Goal: Information Seeking & Learning: Find contact information

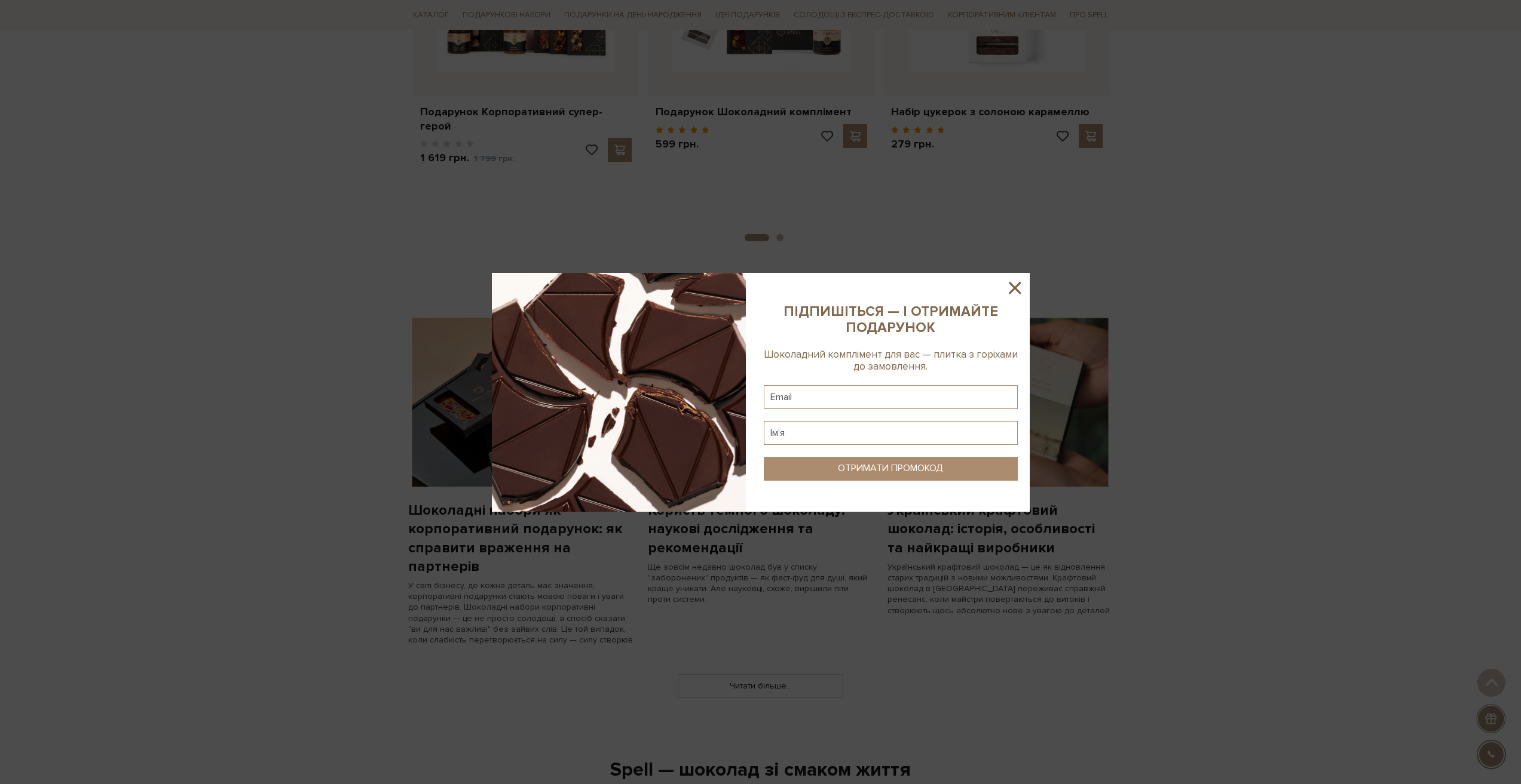
scroll to position [657, 0]
click at [1014, 284] on icon at bounding box center [1015, 288] width 21 height 21
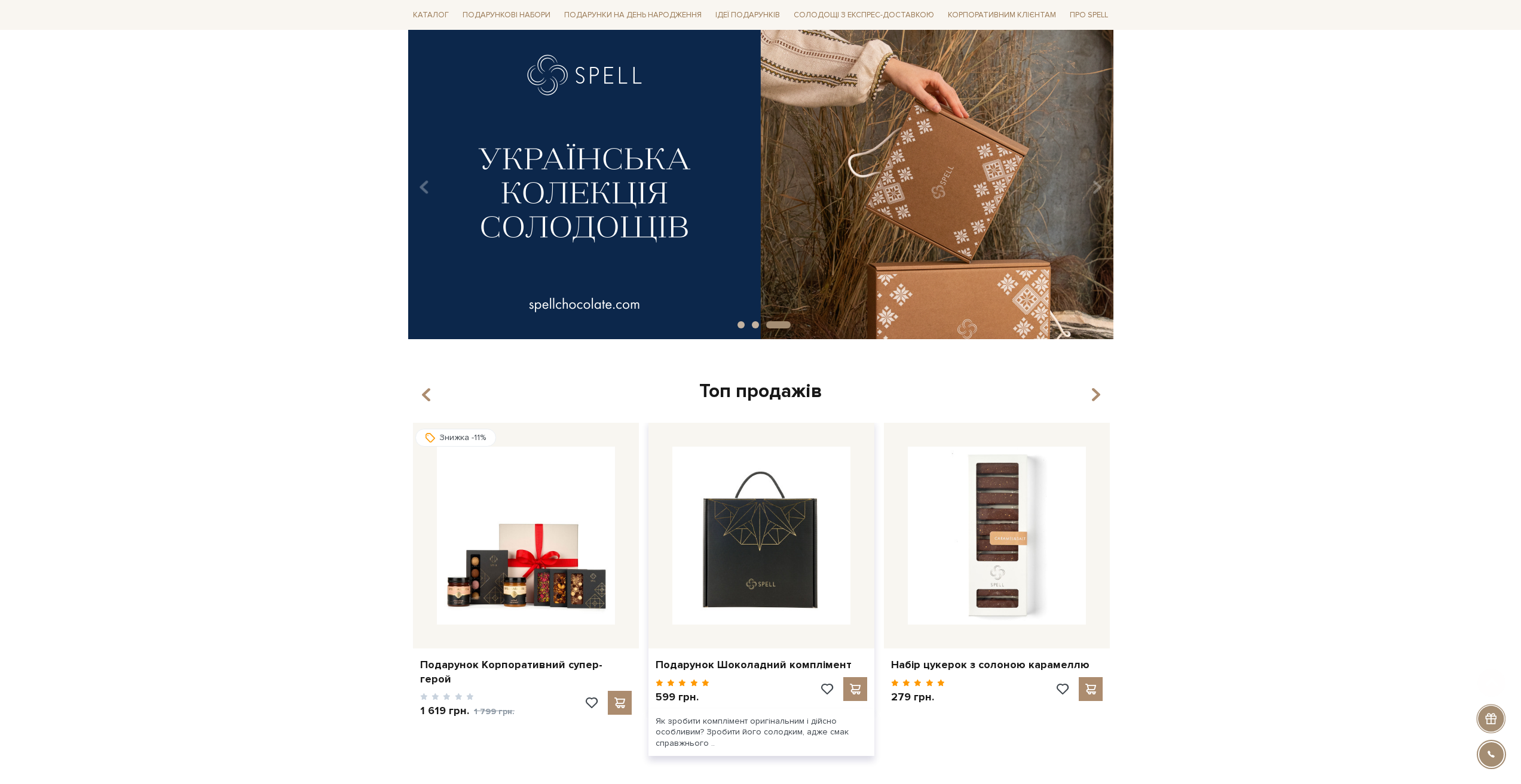
scroll to position [119, 0]
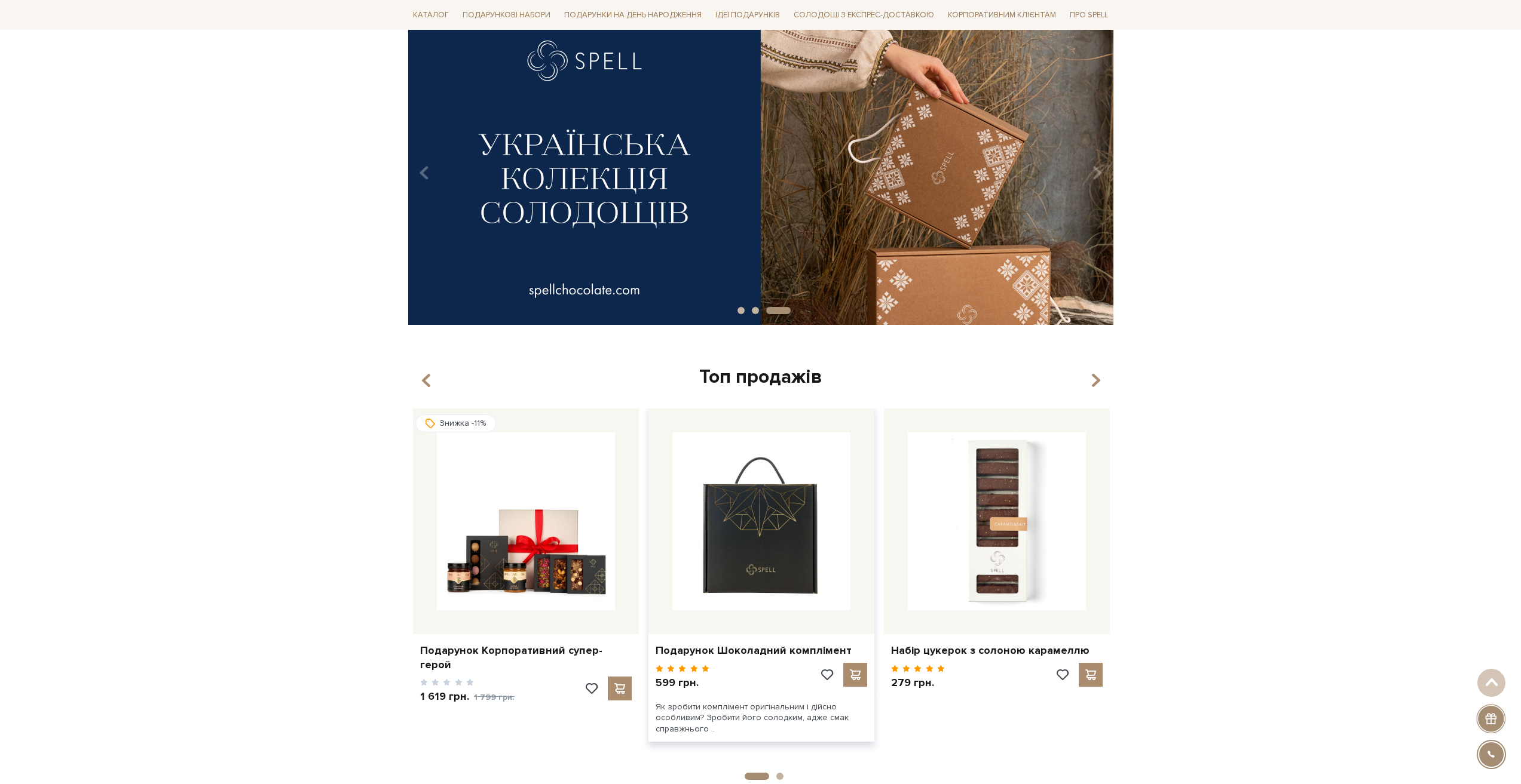
click at [765, 485] on img at bounding box center [761, 521] width 178 height 178
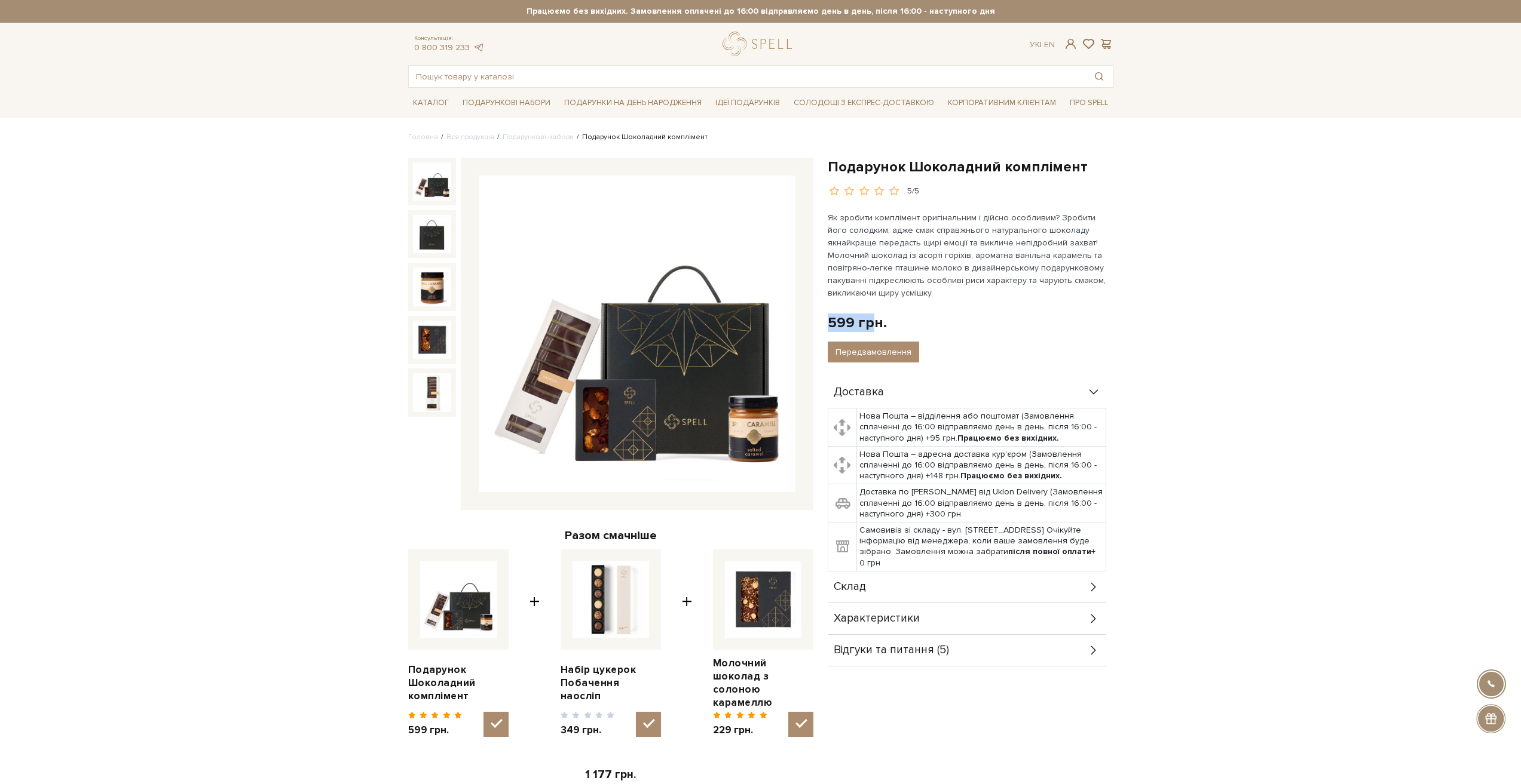
drag, startPoint x: 872, startPoint y: 318, endPoint x: 826, endPoint y: 319, distance: 46.0
click at [826, 319] on div "Подарунок Шоколадний комплімент 5/5 599 грн. Оплата частинами: Немає в наявност…" at bounding box center [970, 493] width 300 height 672
click at [959, 320] on div "599 грн. Оплата частинами:" at bounding box center [970, 322] width 286 height 18
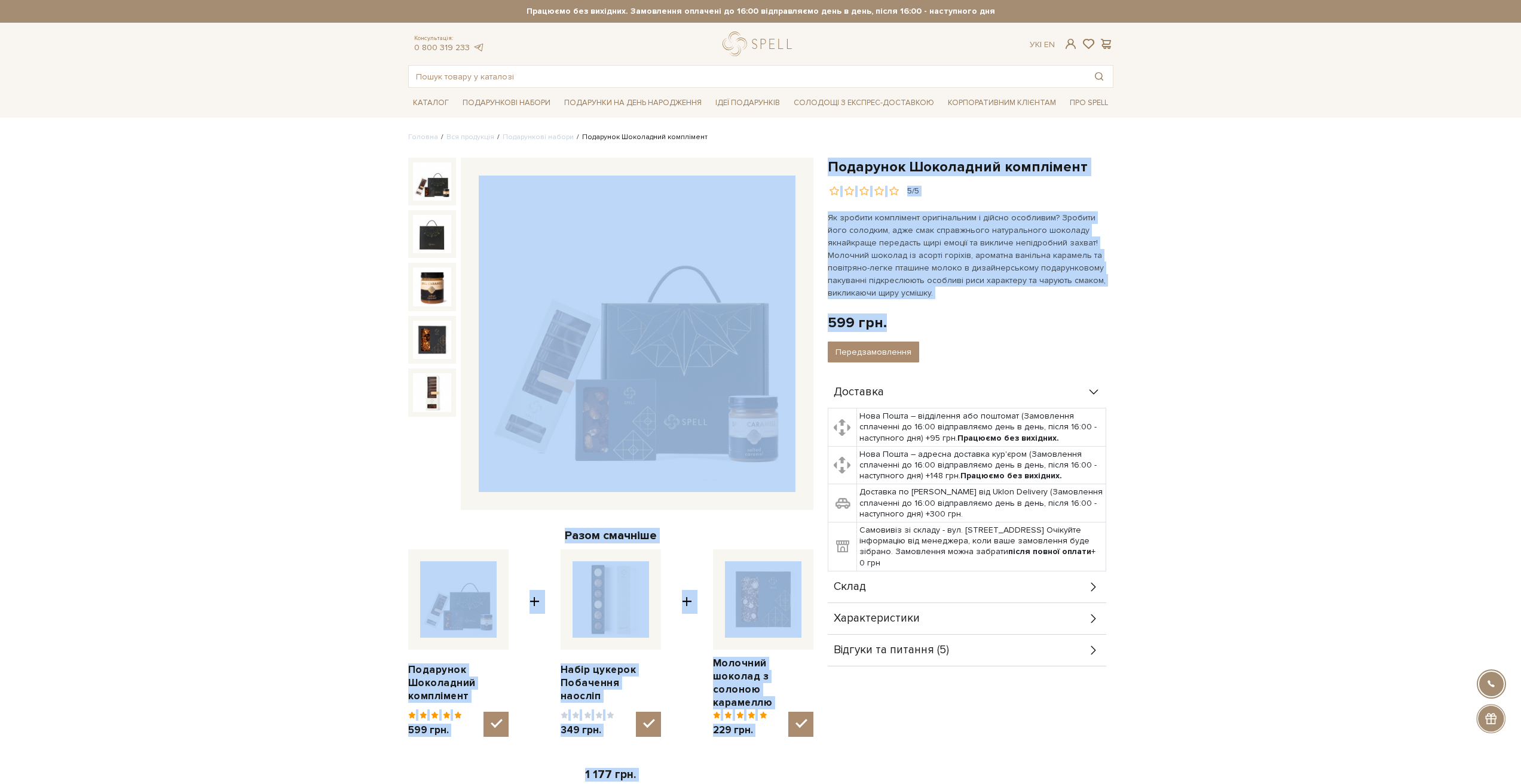
drag, startPoint x: 873, startPoint y: 316, endPoint x: 800, endPoint y: 311, distance: 73.2
click at [800, 311] on div "Подарунок Шоколадний комплімент 5/5 Разом смачніше Подарунок Шоколадний комплім…" at bounding box center [760, 508] width 720 height 701
click at [992, 330] on div "599 грн. Оплата частинами:" at bounding box center [970, 322] width 286 height 18
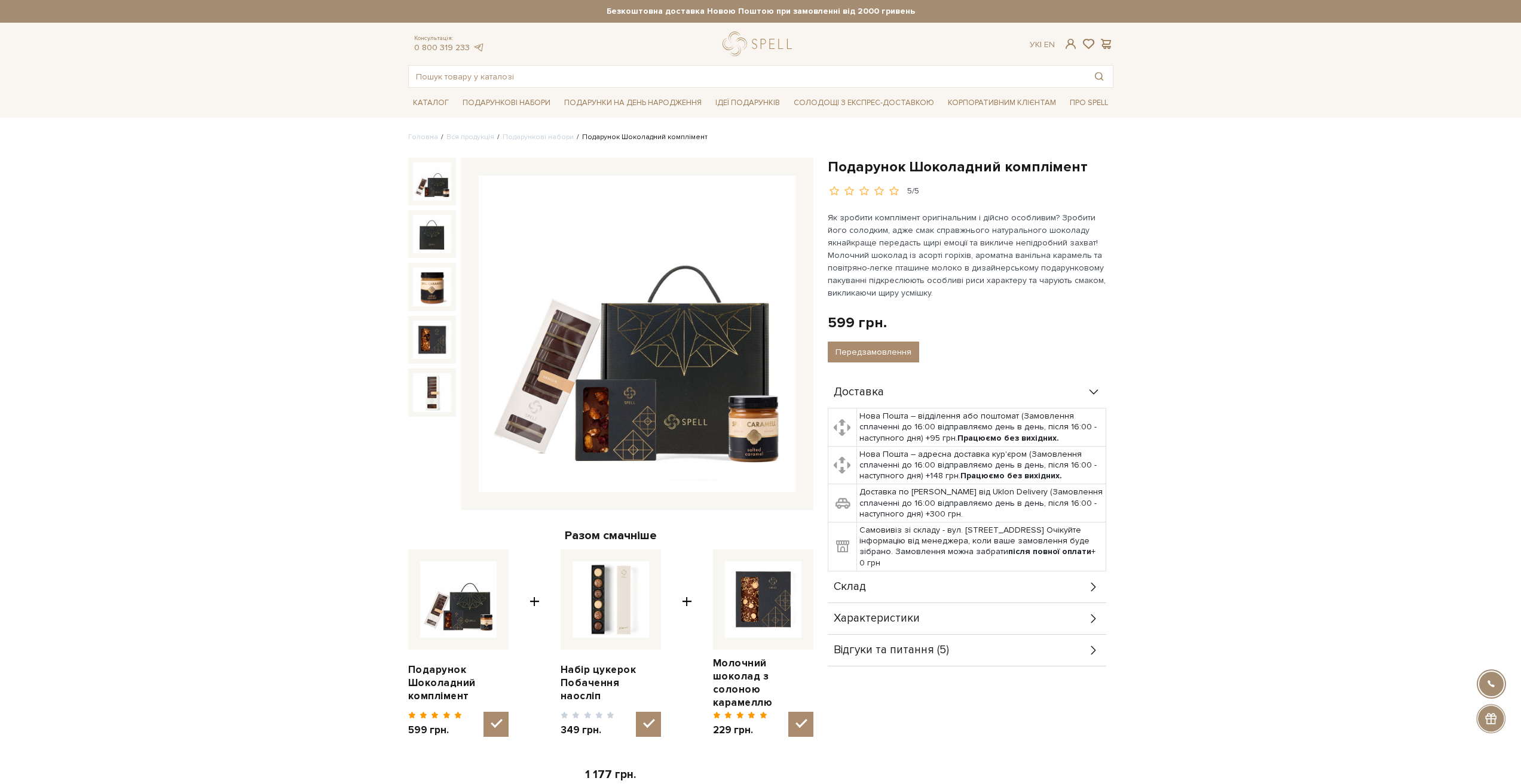
click at [604, 596] on img at bounding box center [611, 600] width 77 height 77
click at [636, 712] on input "checkbox" at bounding box center [649, 724] width 25 height 25
drag, startPoint x: 604, startPoint y: 596, endPoint x: 632, endPoint y: 577, distance: 33.8
click at [632, 577] on img at bounding box center [611, 600] width 77 height 77
click at [636, 712] on input "checkbox" at bounding box center [649, 724] width 25 height 25
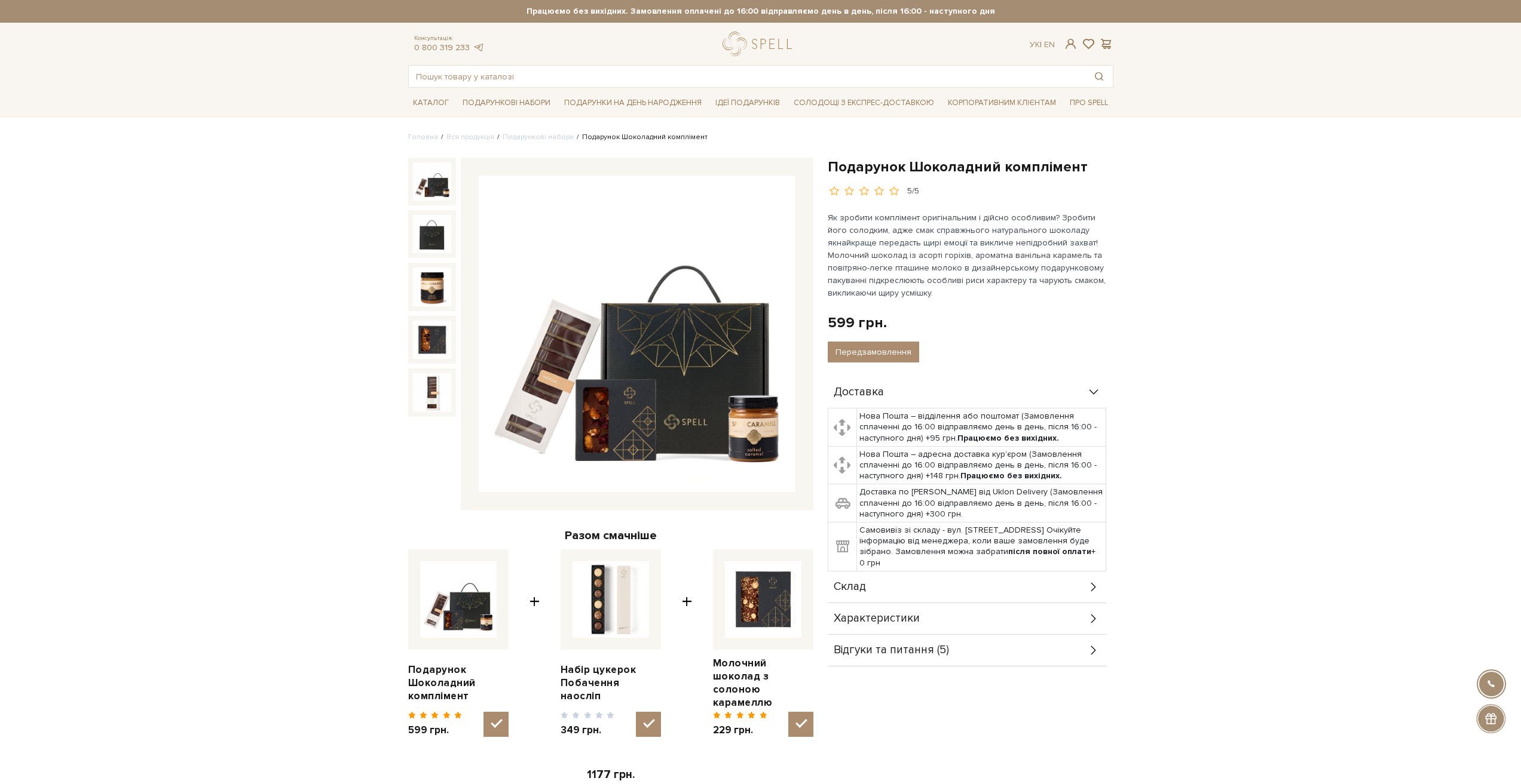
click at [618, 575] on img at bounding box center [611, 600] width 77 height 77
click at [636, 712] on input "checkbox" at bounding box center [649, 724] width 25 height 25
click at [618, 575] on img at bounding box center [611, 600] width 77 height 77
click at [636, 712] on input "checkbox" at bounding box center [649, 724] width 25 height 25
checkbox input "true"
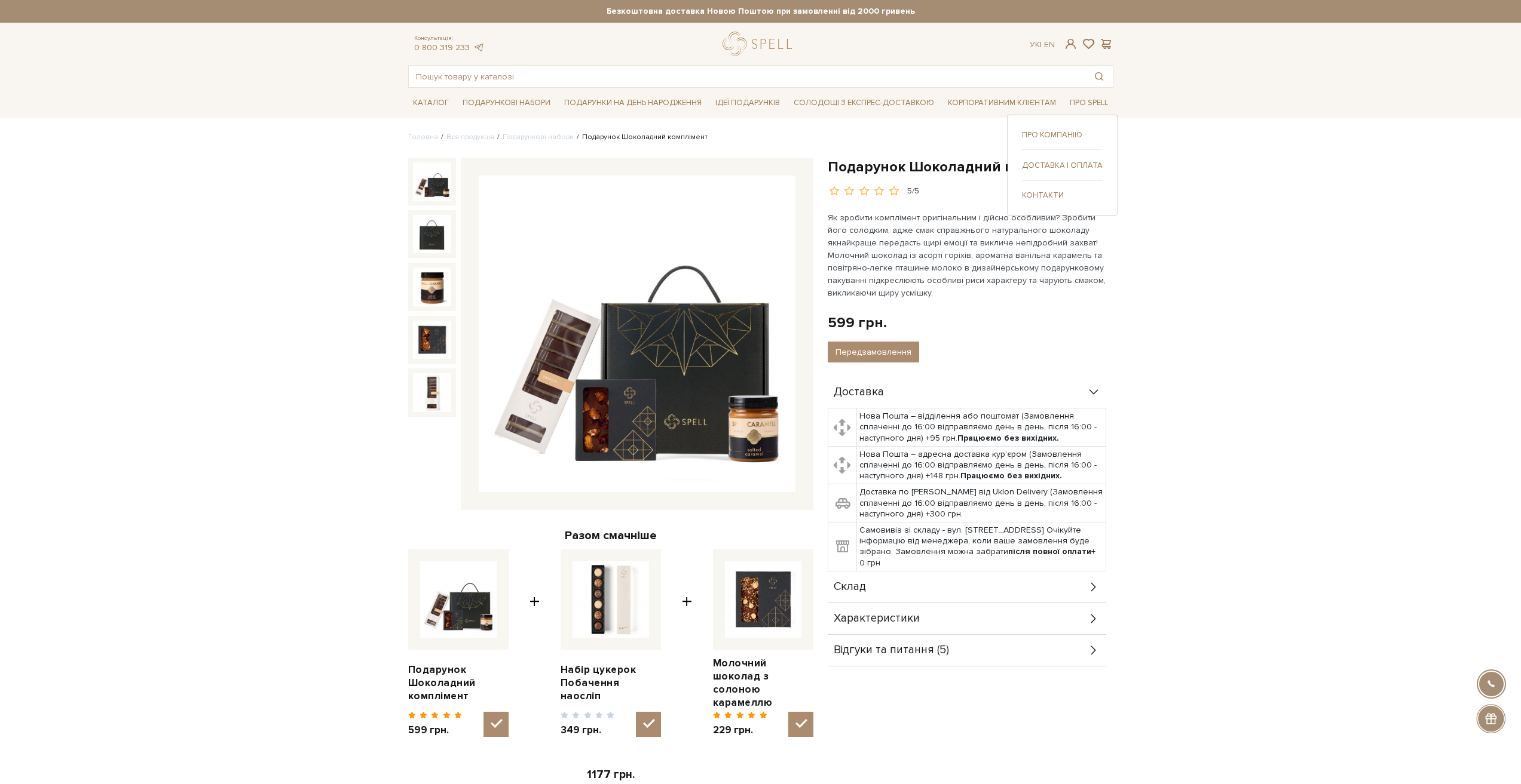
click at [1058, 134] on link "Про компанію" at bounding box center [1062, 135] width 80 height 11
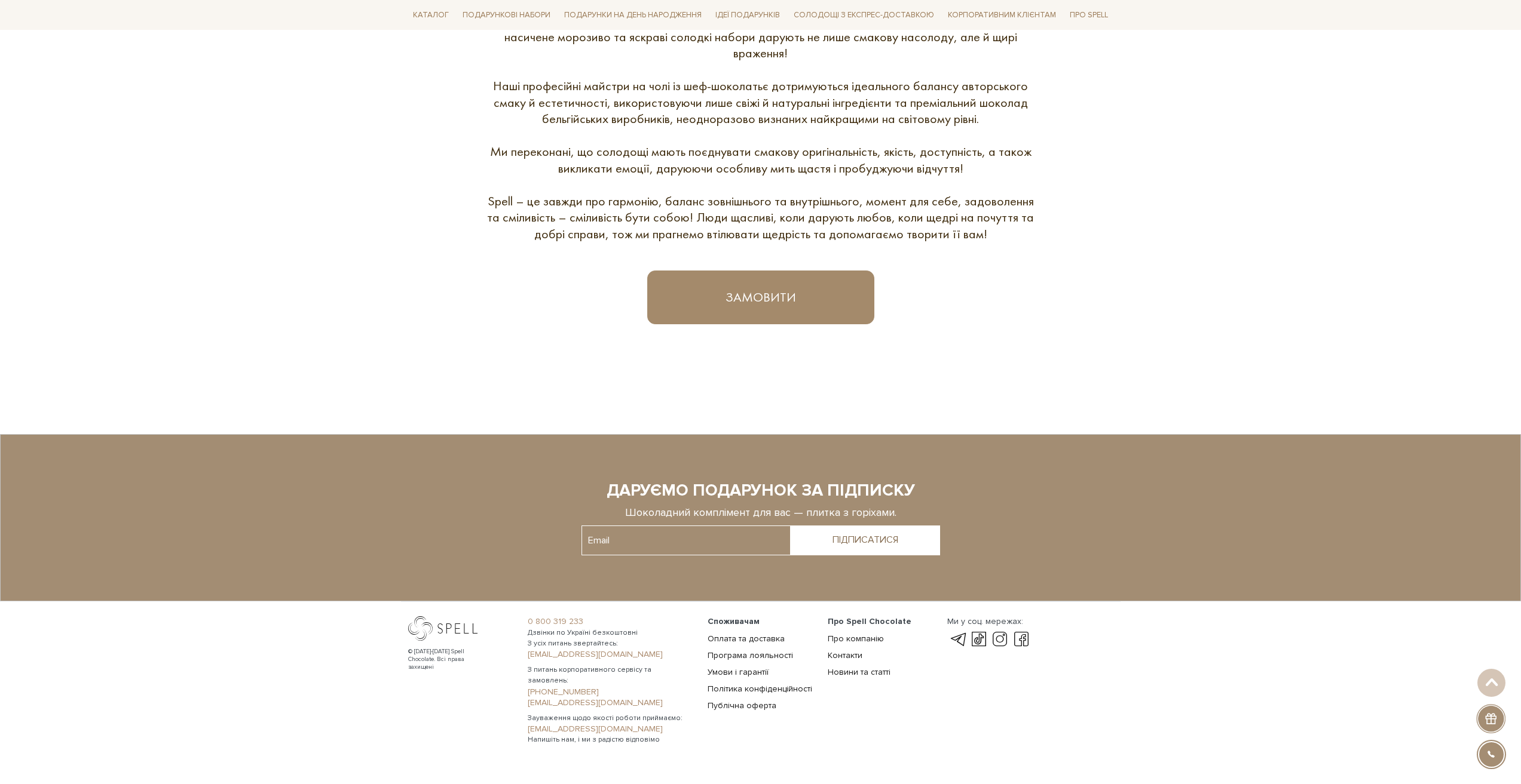
scroll to position [642, 0]
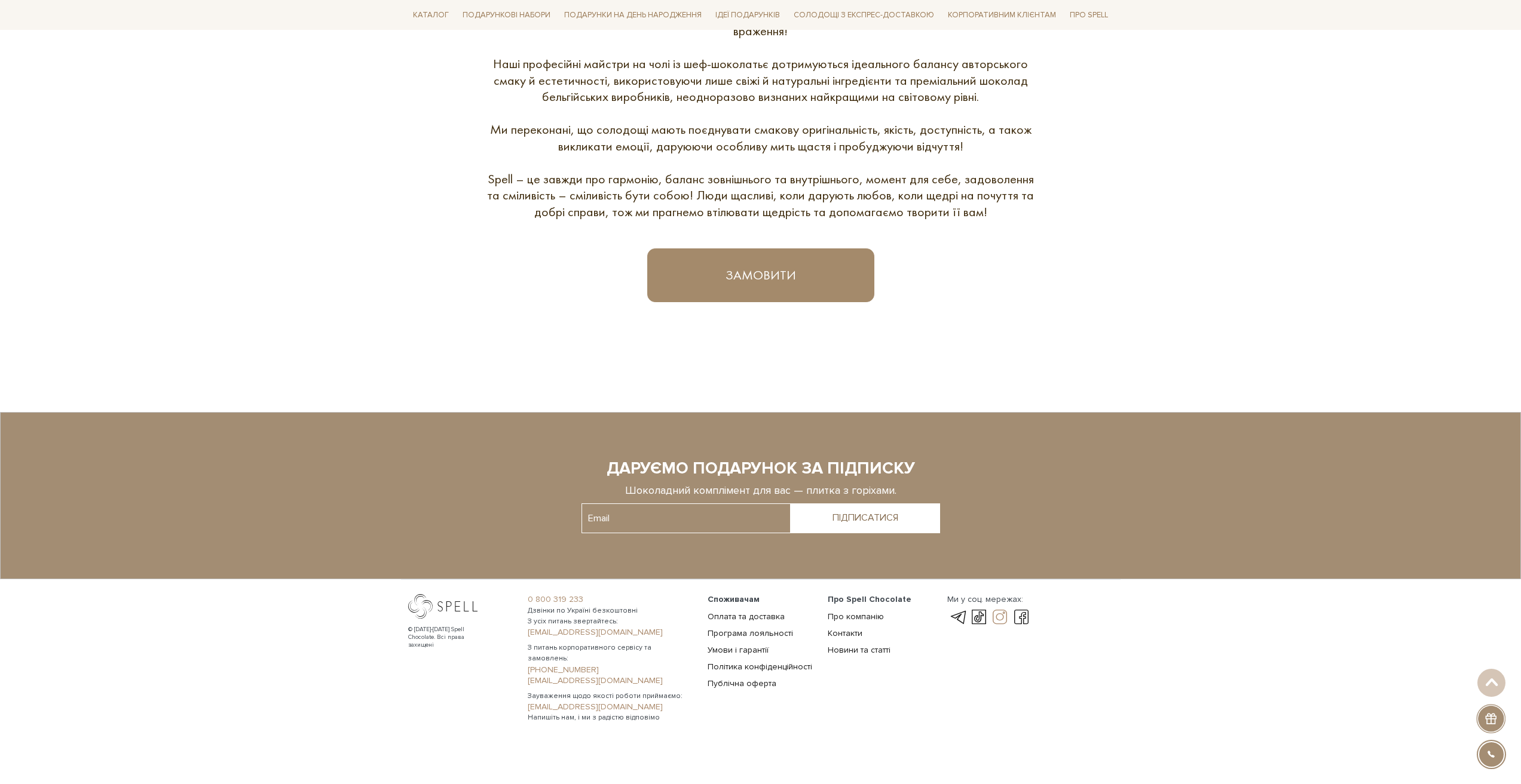
click at [1001, 619] on link at bounding box center [1000, 617] width 21 height 14
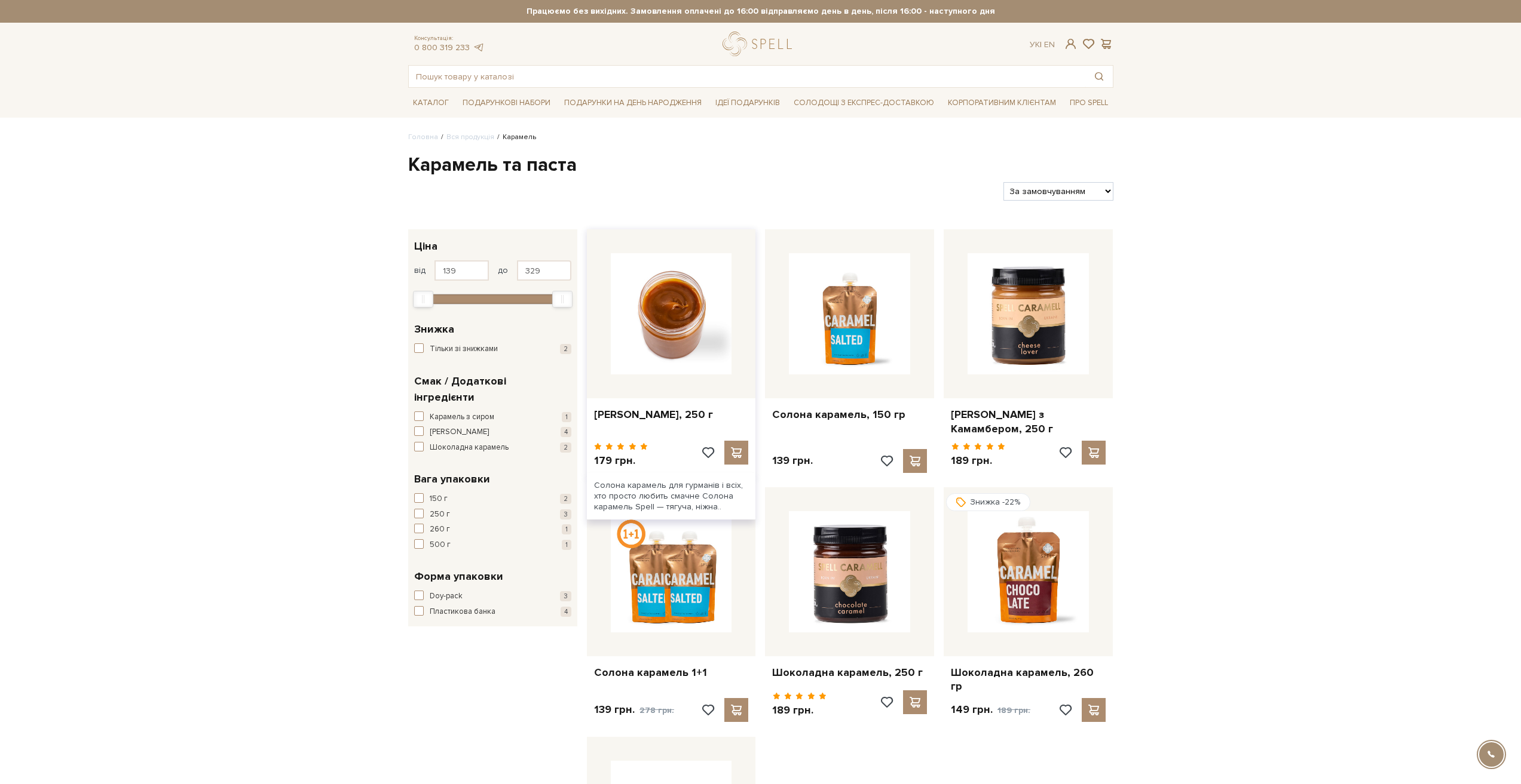
click at [708, 300] on img at bounding box center [672, 313] width 121 height 121
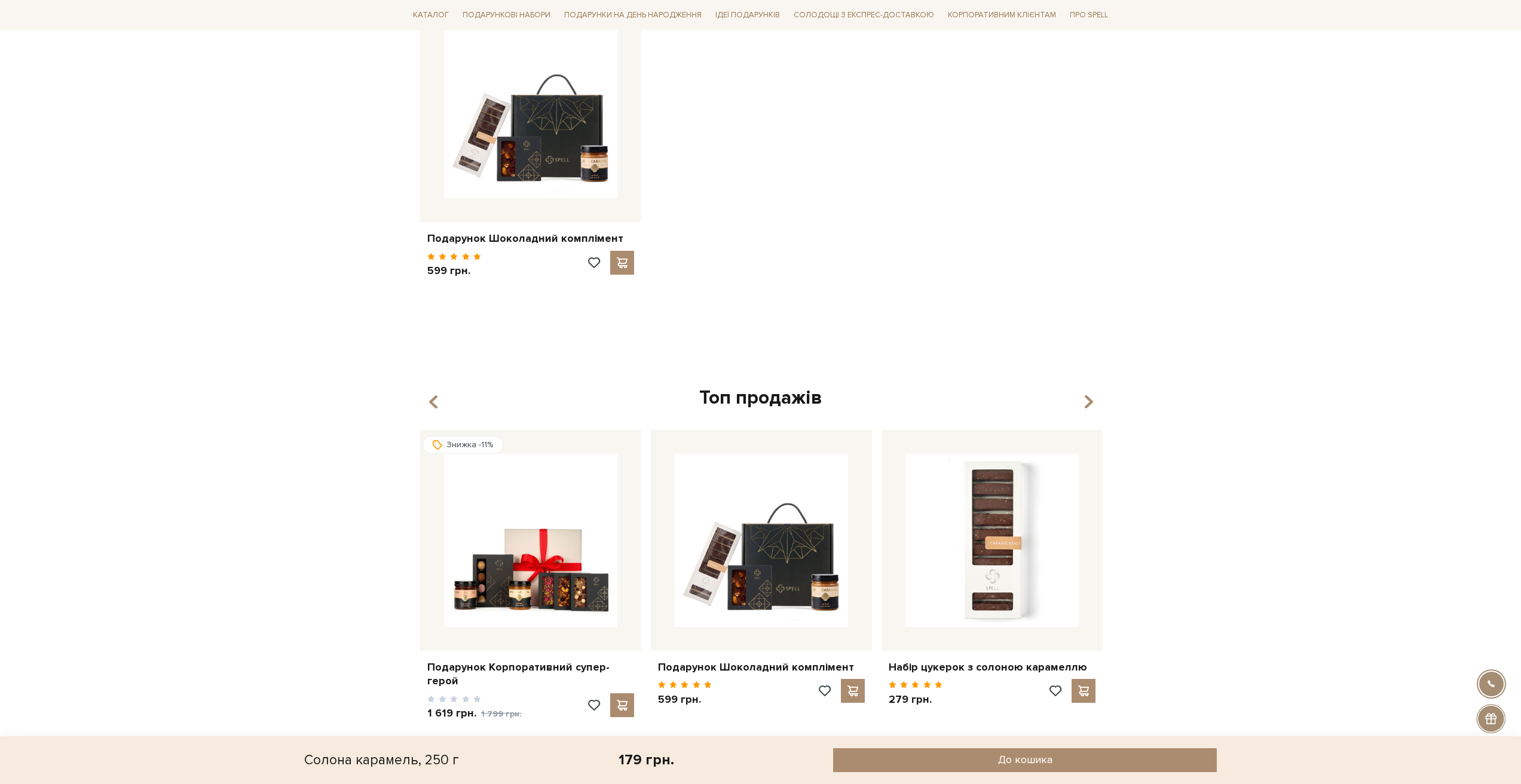
scroll to position [2509, 0]
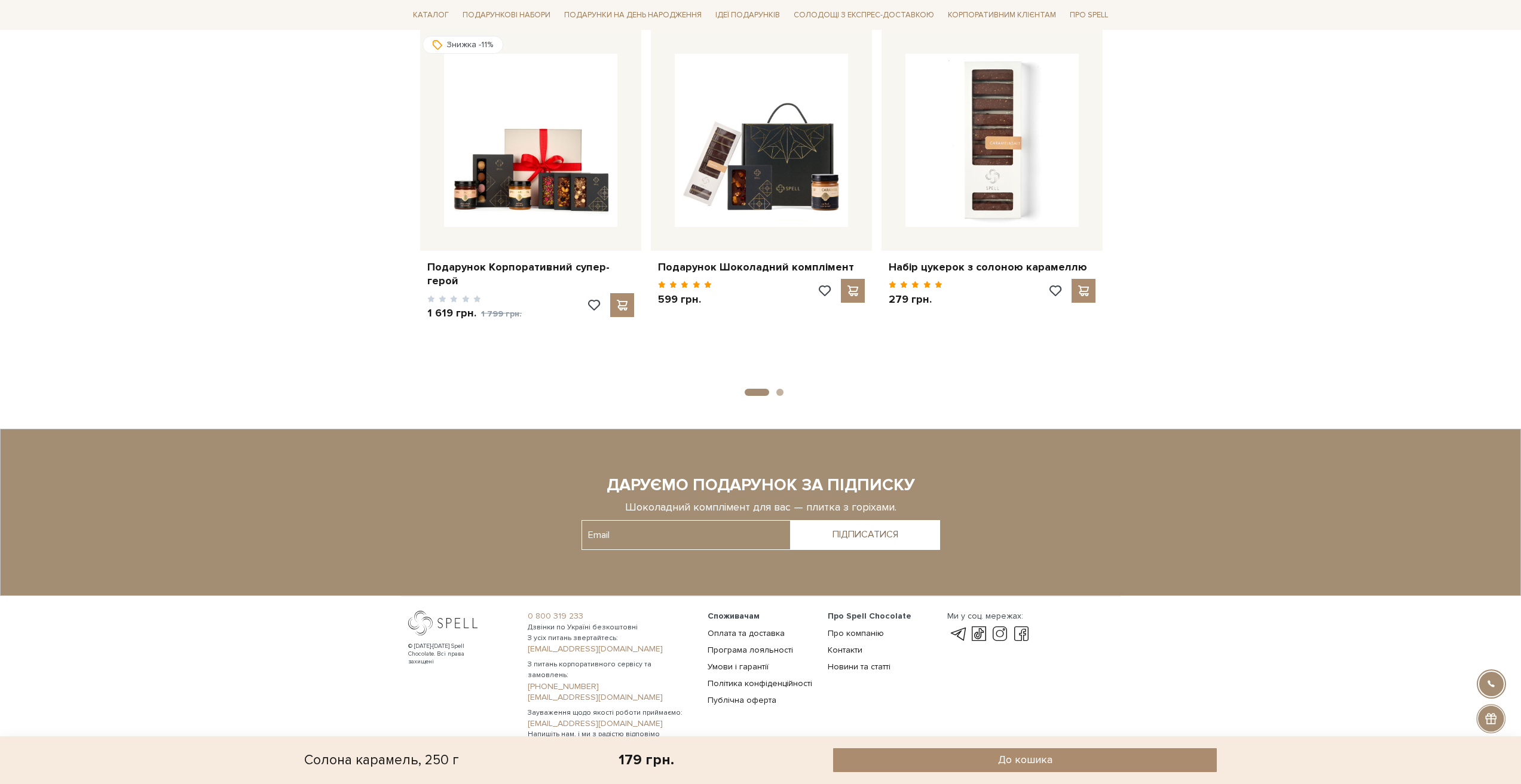
click at [828, 623] on ul "Про Spell Chocolate Про компанію Контакти Новини та статті" at bounding box center [880, 642] width 106 height 61
click at [834, 645] on link "Контакти" at bounding box center [845, 651] width 35 height 10
